Goal: Transaction & Acquisition: Subscribe to service/newsletter

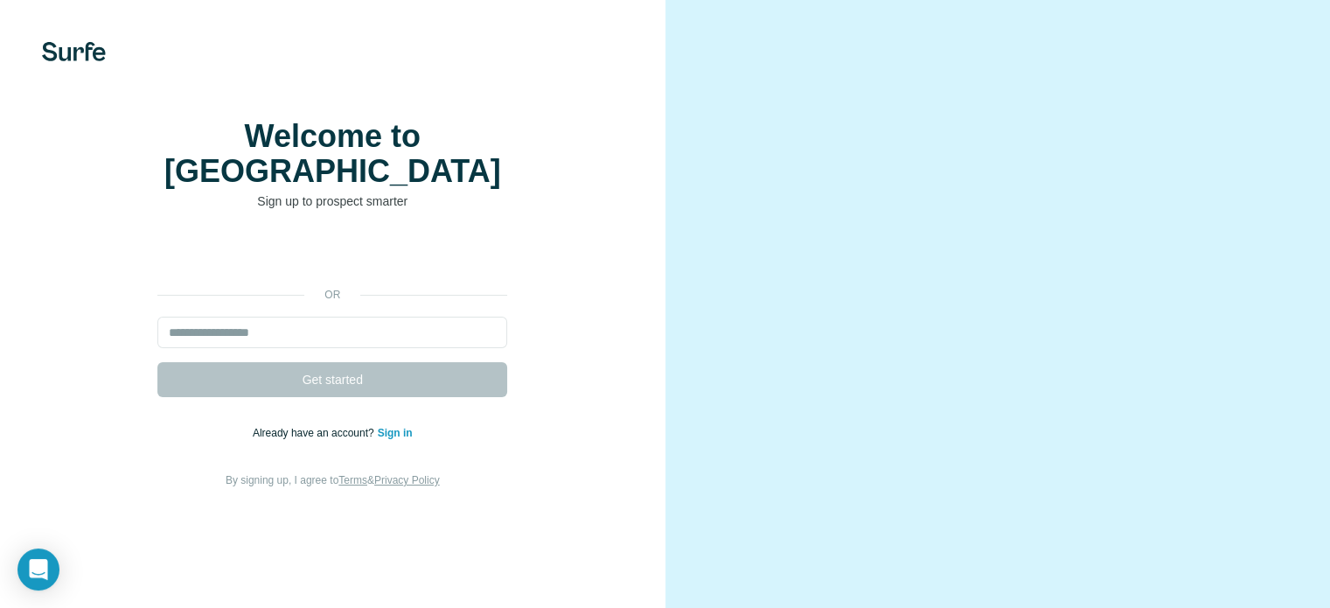
scroll to position [108, 0]
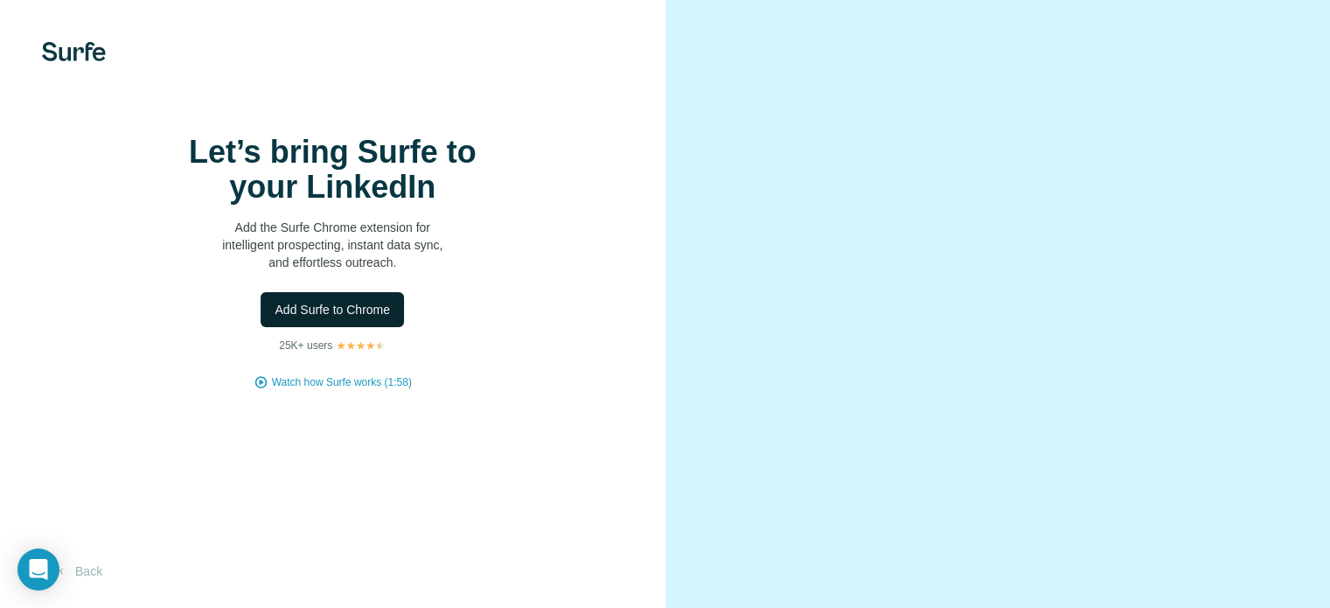
scroll to position [108, 0]
